Goal: Transaction & Acquisition: Download file/media

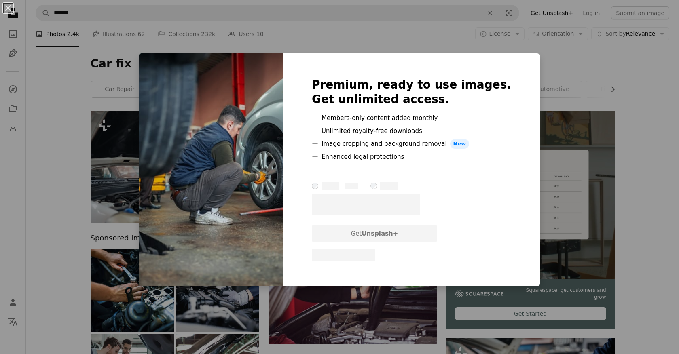
scroll to position [2306, 0]
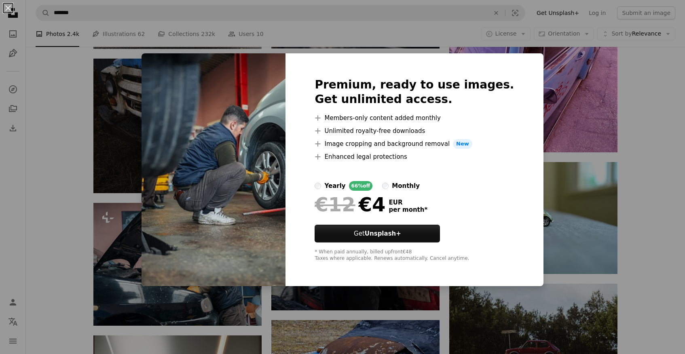
click at [613, 169] on div "An X shape Premium, ready to use images. Get unlimited access. A plus sign Memb…" at bounding box center [342, 177] width 685 height 354
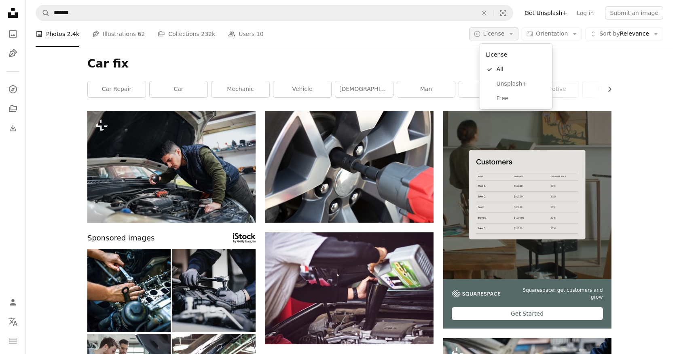
click at [519, 38] on button "A copyright icon © License Arrow down" at bounding box center [494, 34] width 50 height 13
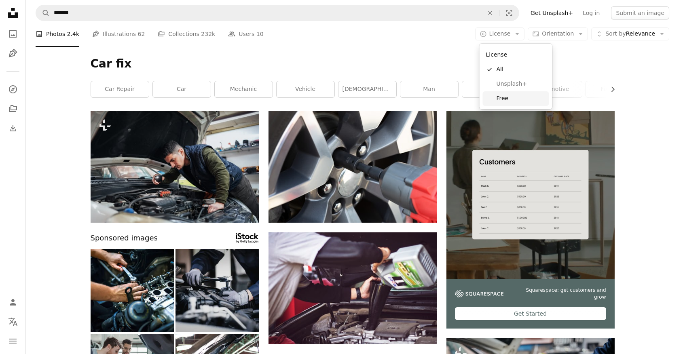
click at [509, 99] on span "Free" at bounding box center [521, 99] width 49 height 8
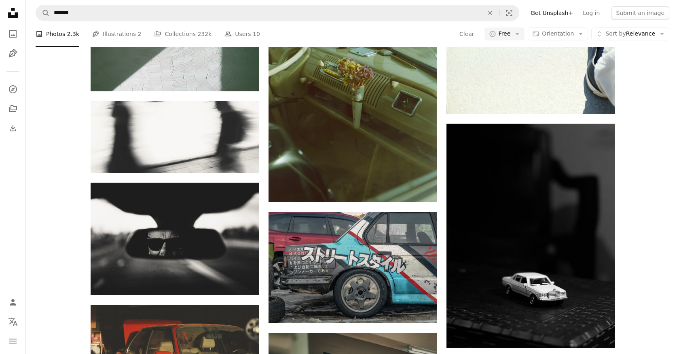
scroll to position [2830, 0]
